Goal: Find specific page/section: Find specific page/section

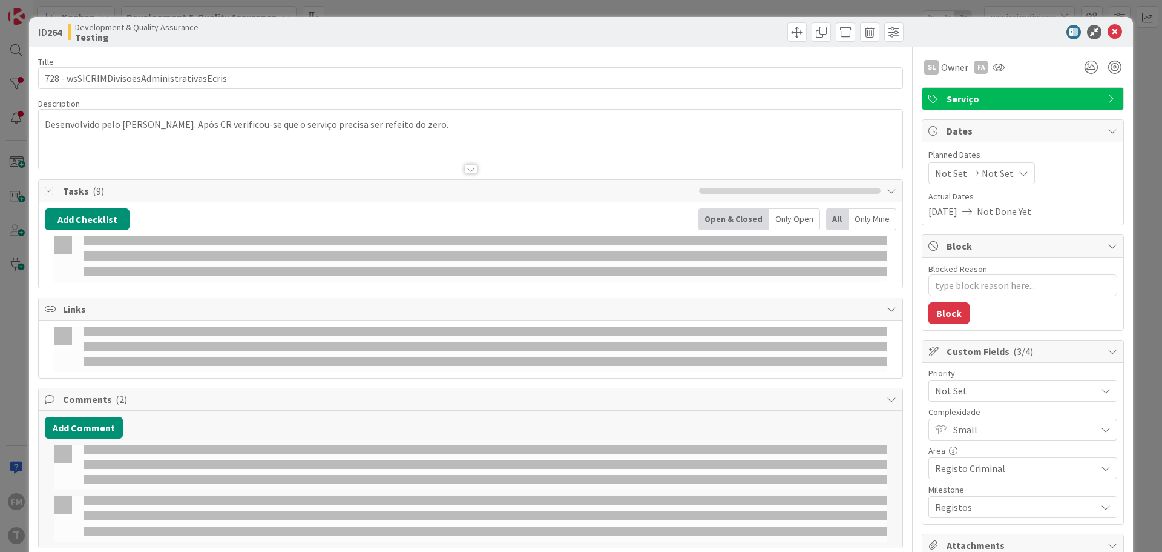
type input "wssicrimdivisoesadministrativasecris"
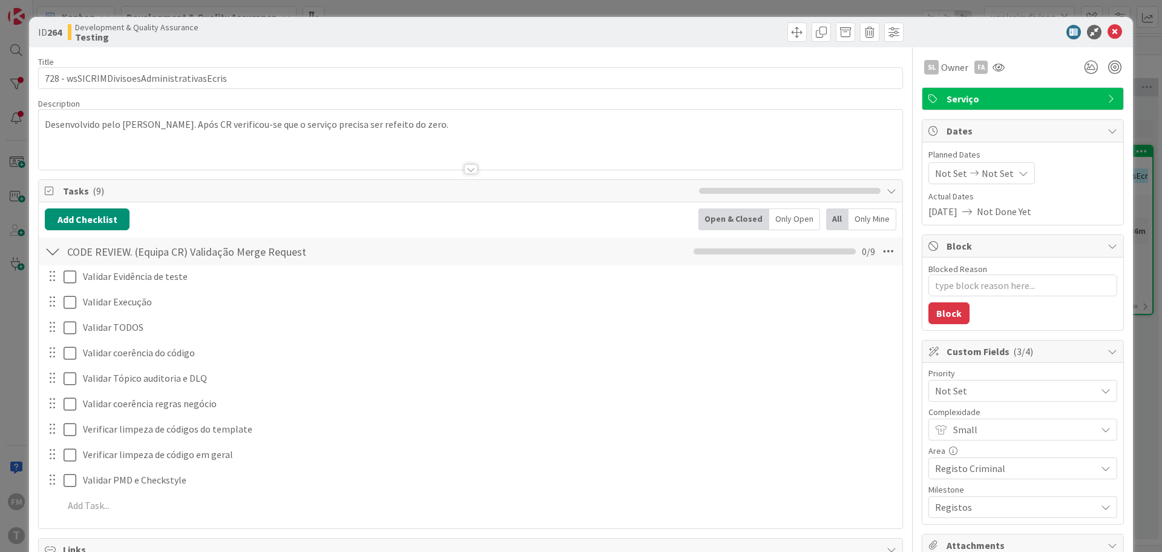
type textarea "x"
click at [1110, 32] on icon at bounding box center [1115, 32] width 15 height 15
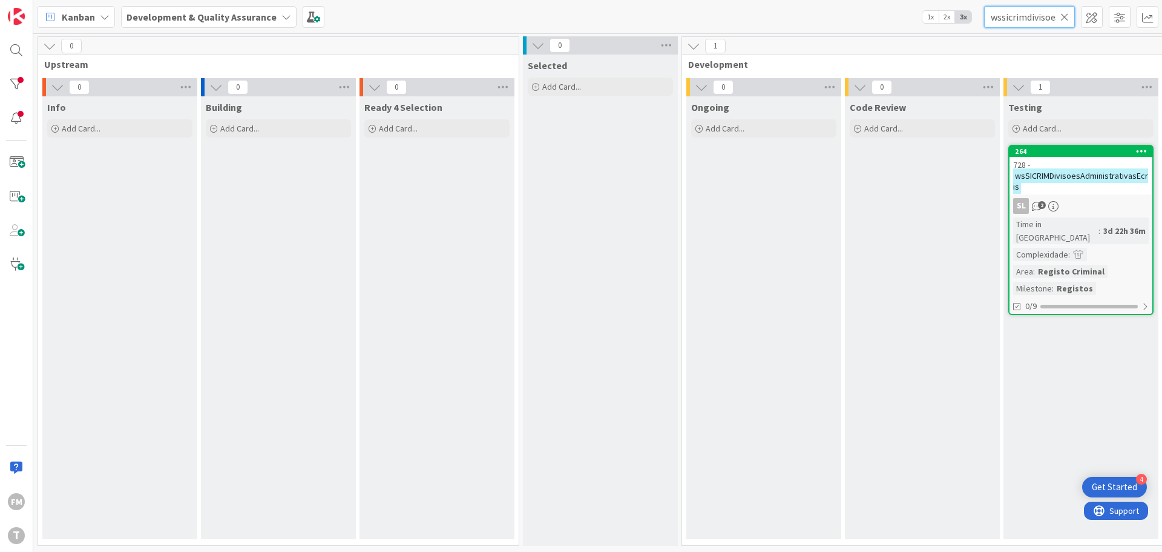
click at [1070, 15] on input "wssicrimdivisoesadministrativasecris" at bounding box center [1029, 17] width 91 height 22
click at [1064, 19] on icon at bounding box center [1065, 17] width 8 height 11
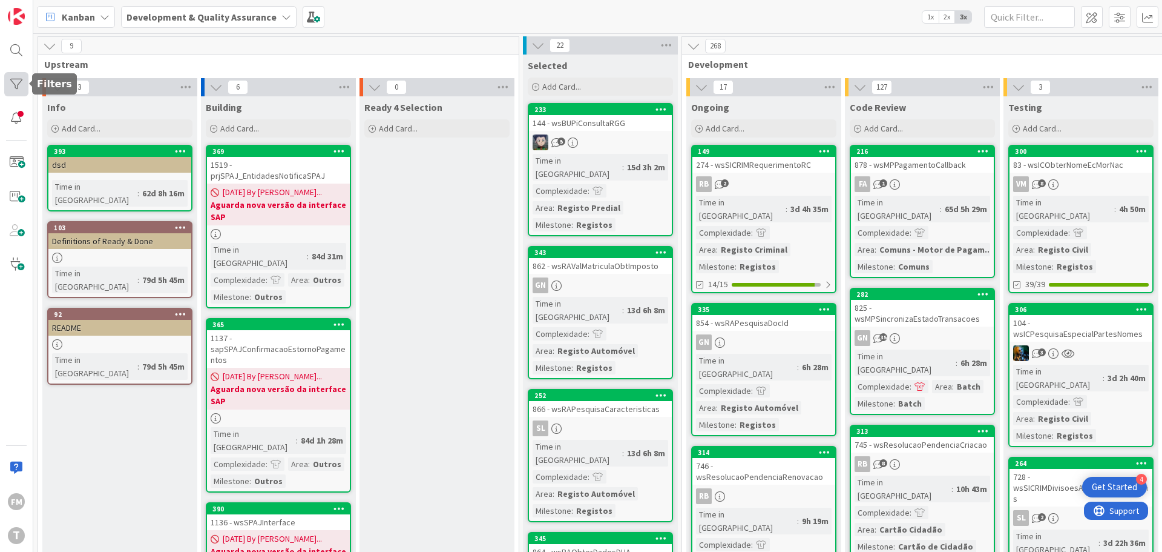
click at [22, 82] on div at bounding box center [16, 84] width 24 height 24
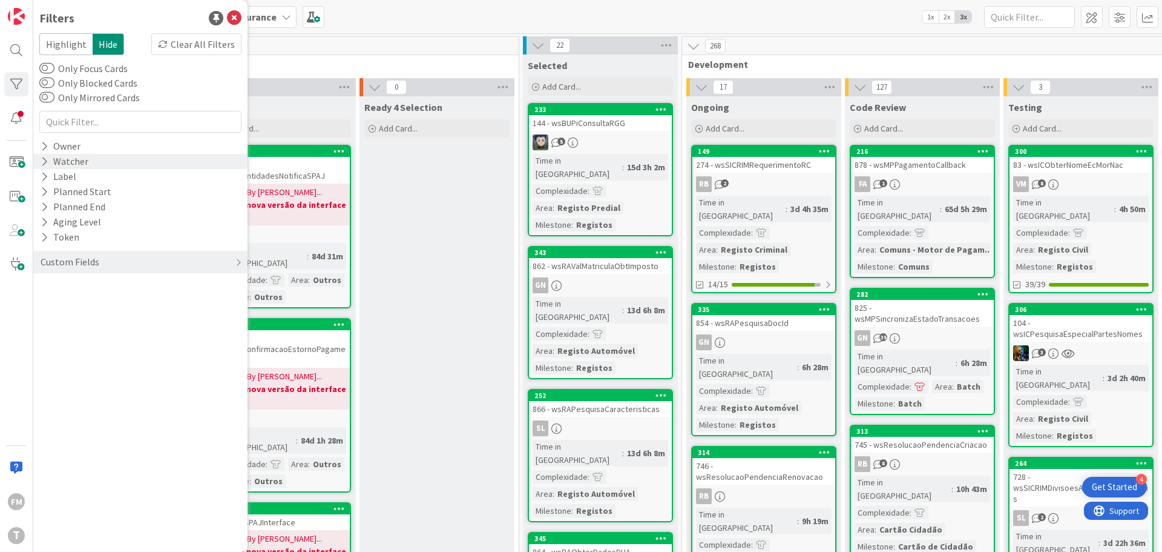
click at [48, 160] on div "Watcher" at bounding box center [64, 161] width 50 height 15
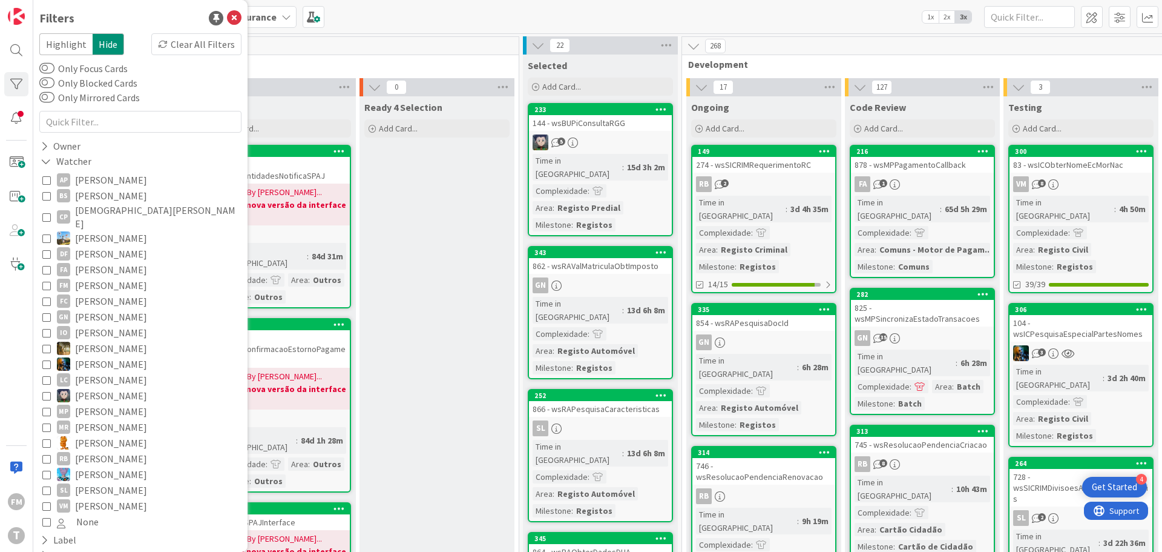
click at [50, 281] on icon at bounding box center [46, 285] width 8 height 8
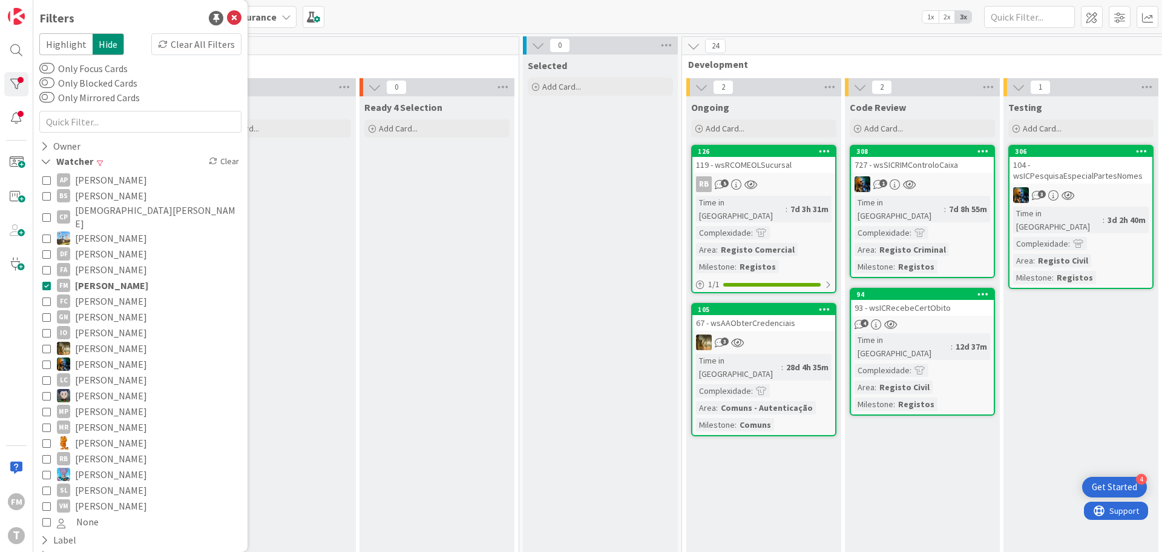
click at [783, 7] on div "Kanban Development & Quality Assurance 1x 2x 3x" at bounding box center [597, 16] width 1129 height 33
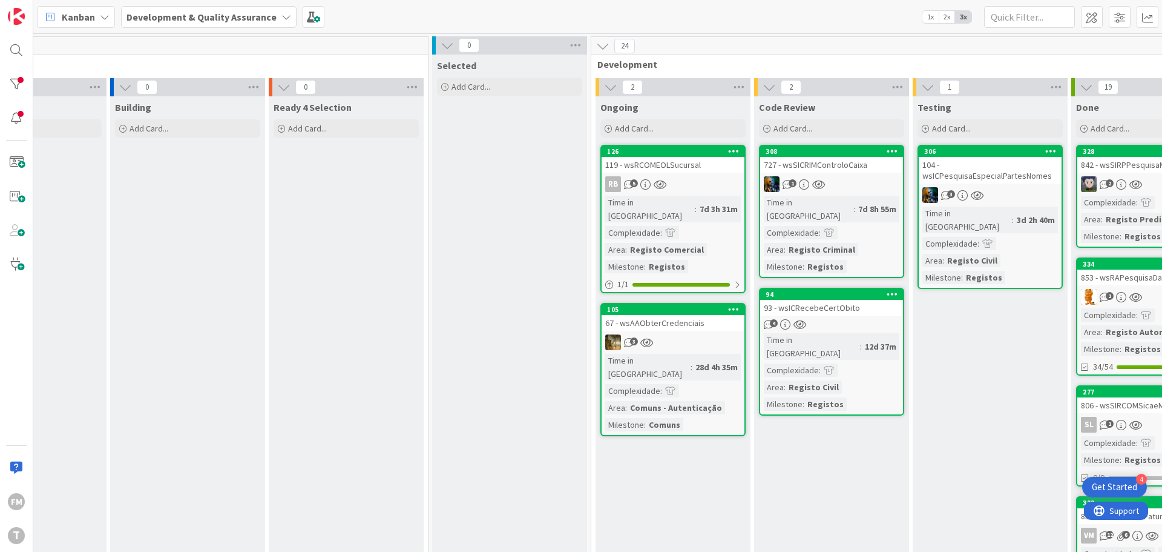
scroll to position [0, 237]
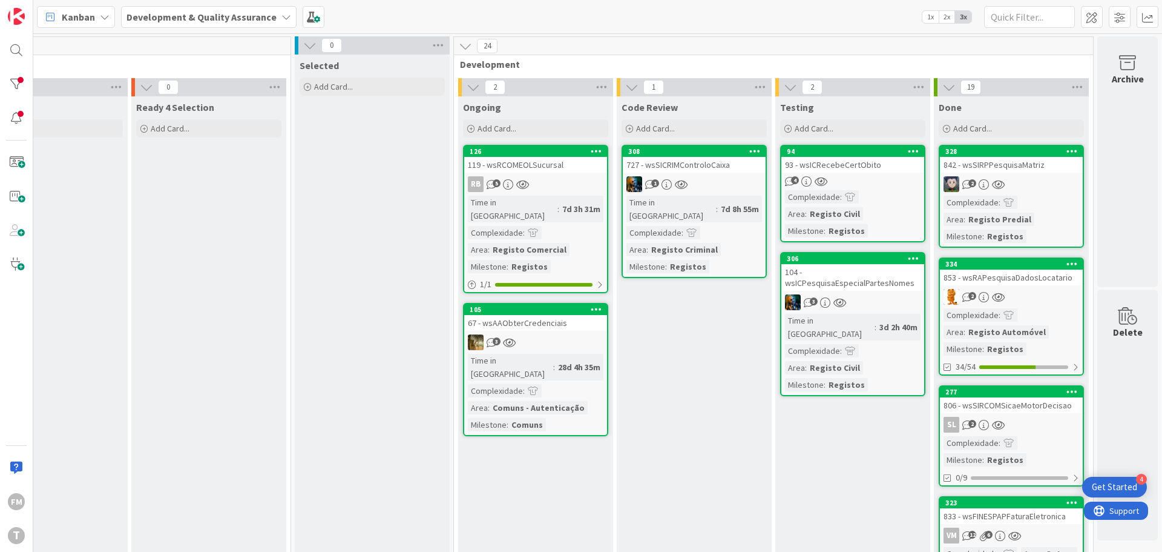
click at [699, 168] on div "727 - wsSICRIMControloCaixa" at bounding box center [694, 165] width 143 height 16
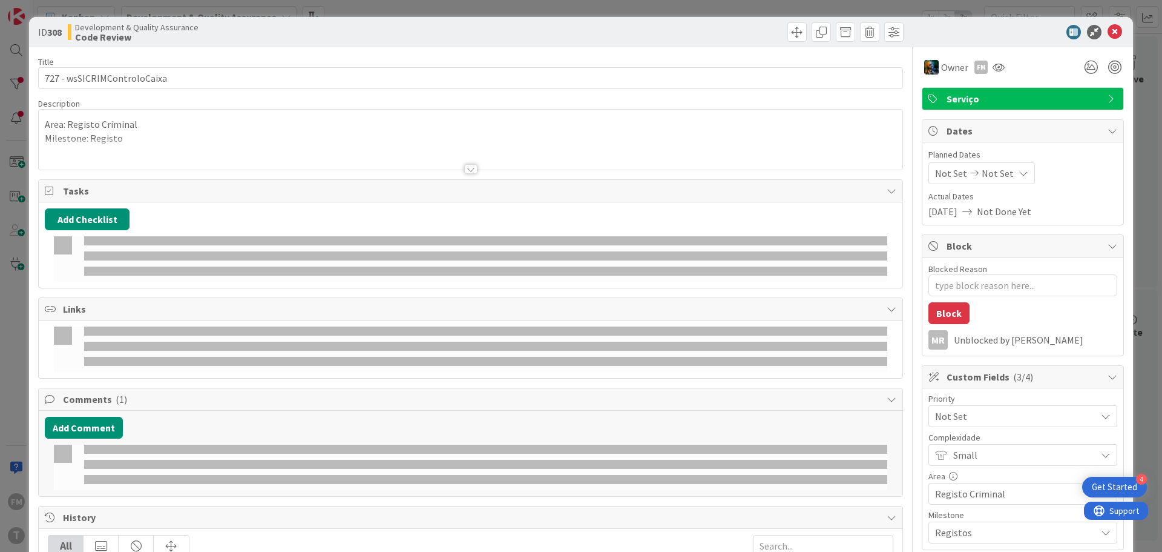
type textarea "x"
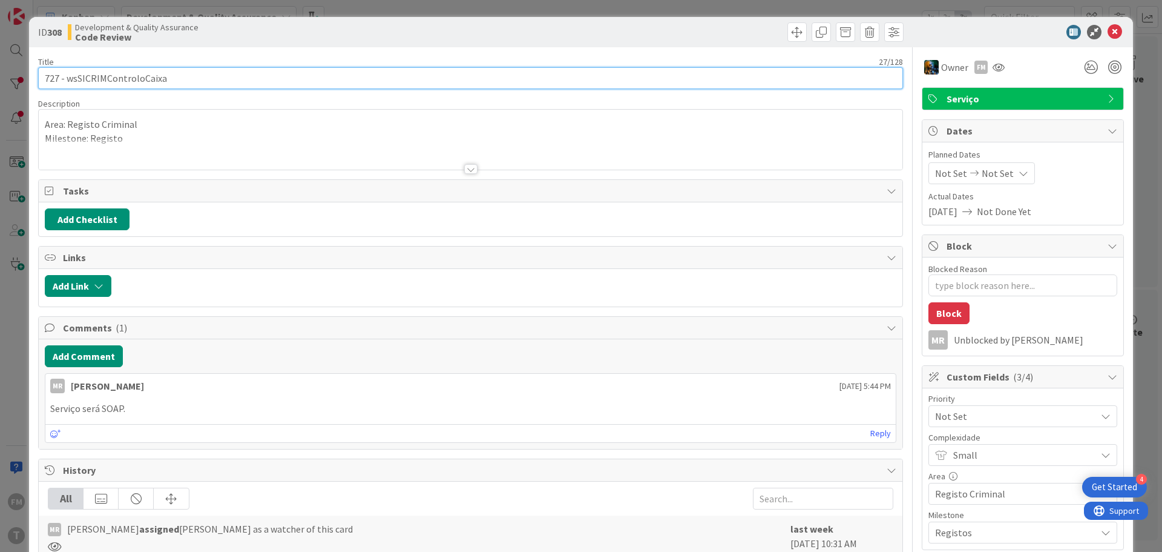
click at [146, 81] on input "727 - wsSICRIMControloCaixa" at bounding box center [470, 78] width 865 height 22
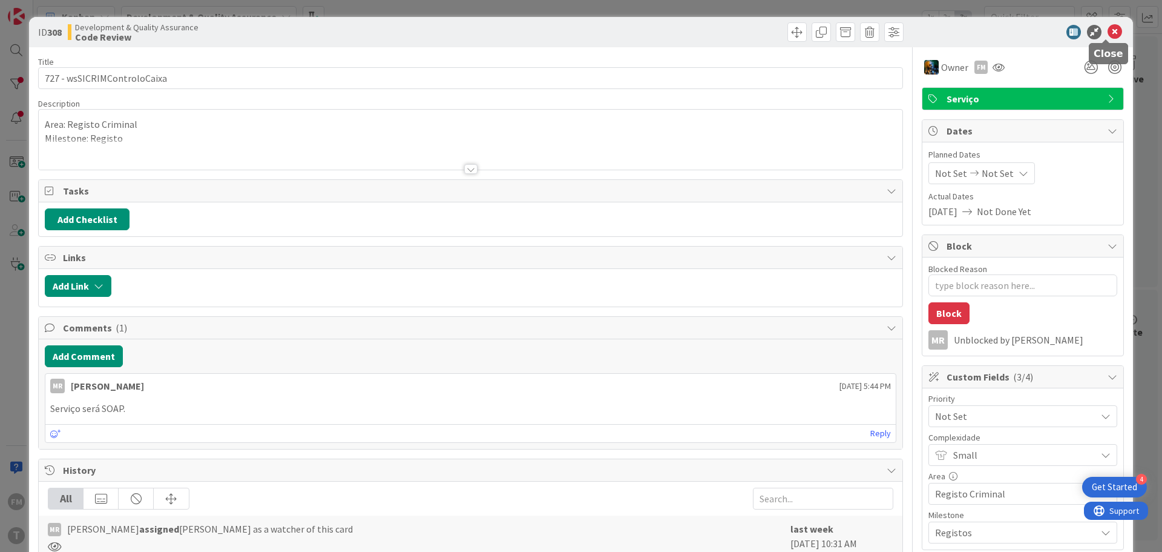
click at [1108, 30] on icon at bounding box center [1115, 32] width 15 height 15
